Goal: Transaction & Acquisition: Purchase product/service

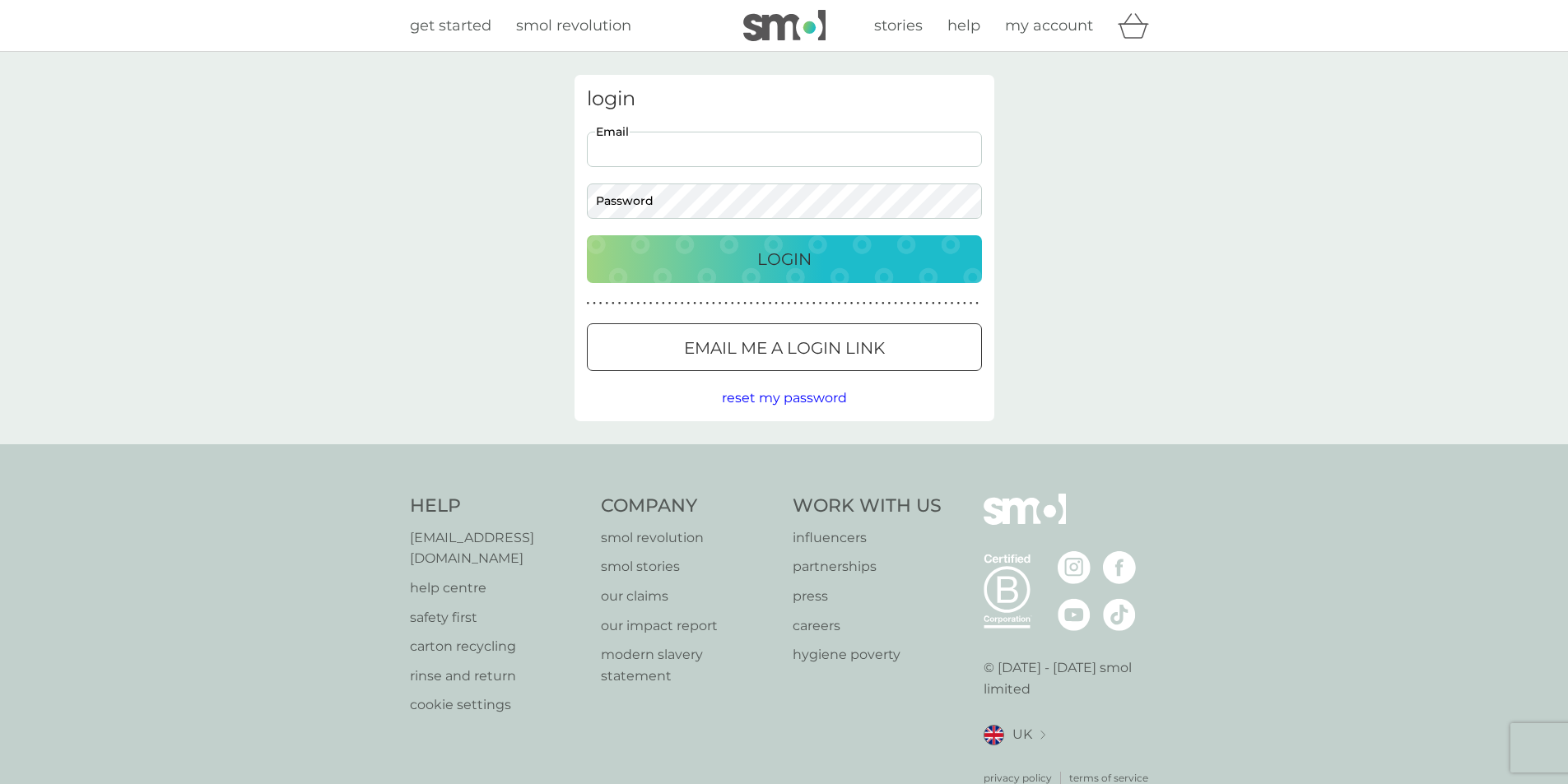
click at [693, 153] on input "Email" at bounding box center [784, 149] width 395 height 35
type input "[EMAIL_ADDRESS][DOMAIN_NAME]"
click at [841, 249] on div "Login" at bounding box center [784, 259] width 362 height 26
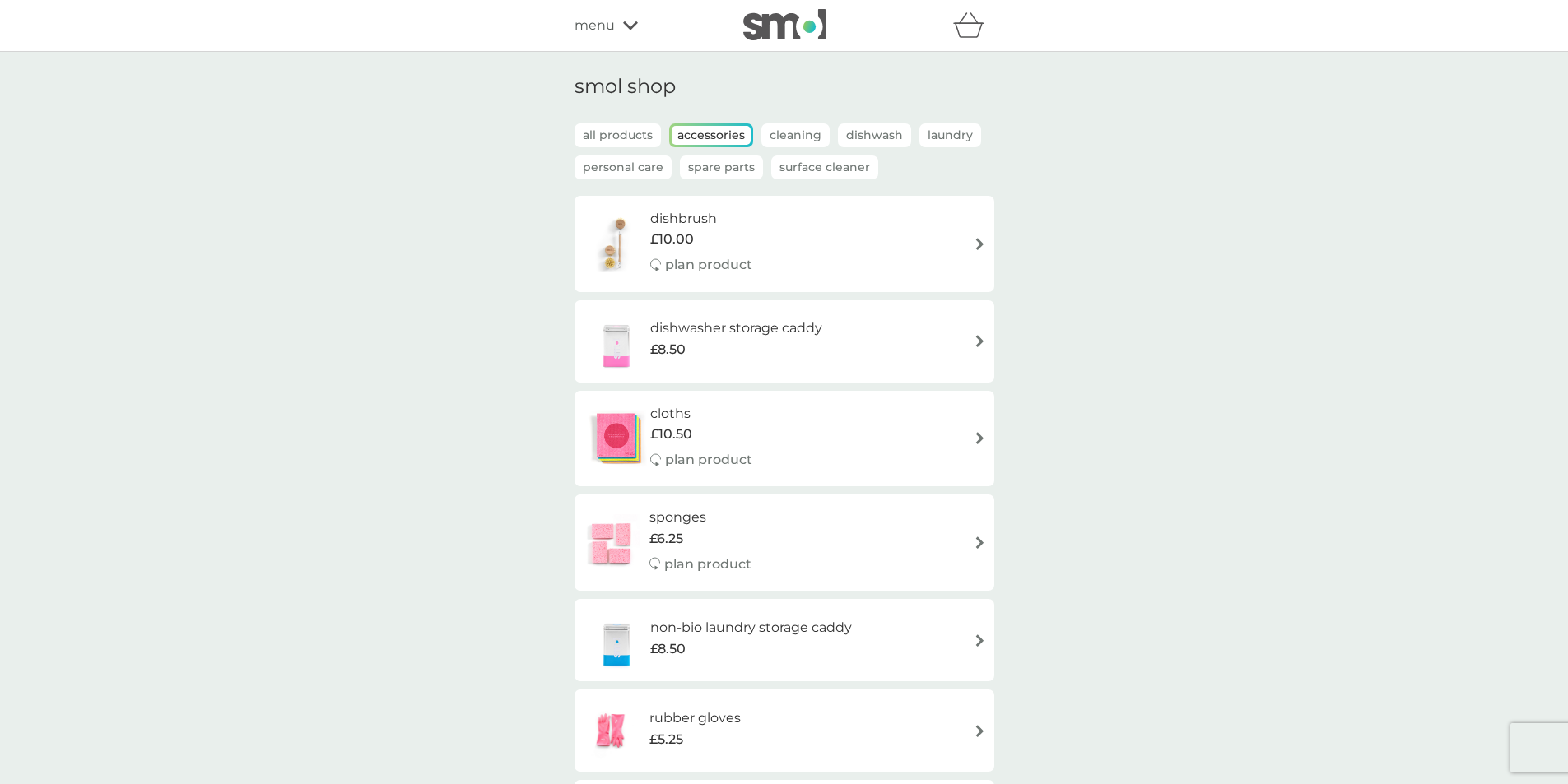
scroll to position [411, 0]
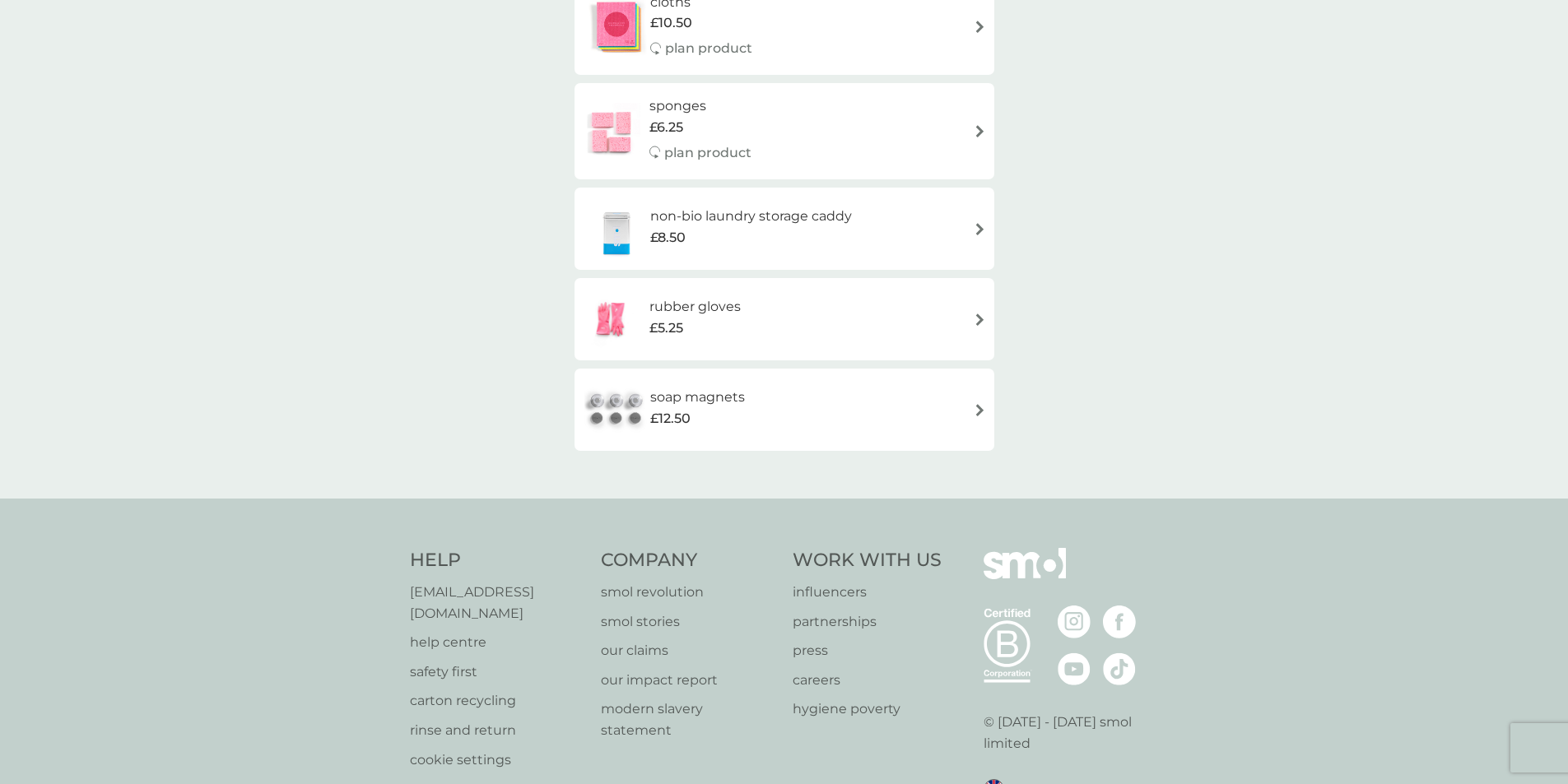
click at [691, 394] on h6 "soap magnets" at bounding box center [697, 397] width 95 height 21
